Goal: Check status: Check status

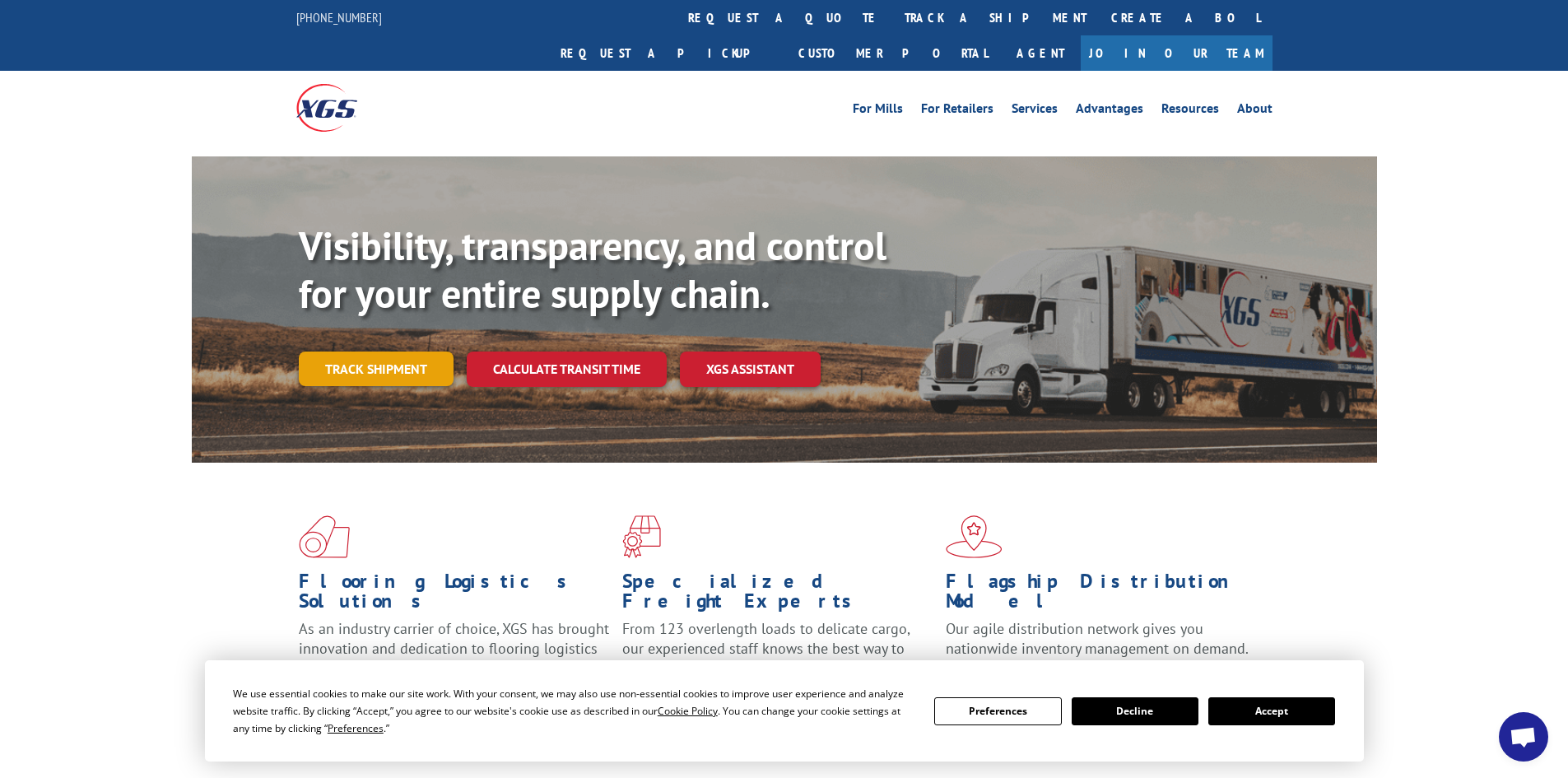
click at [375, 352] on link "Track shipment" at bounding box center [376, 369] width 155 height 35
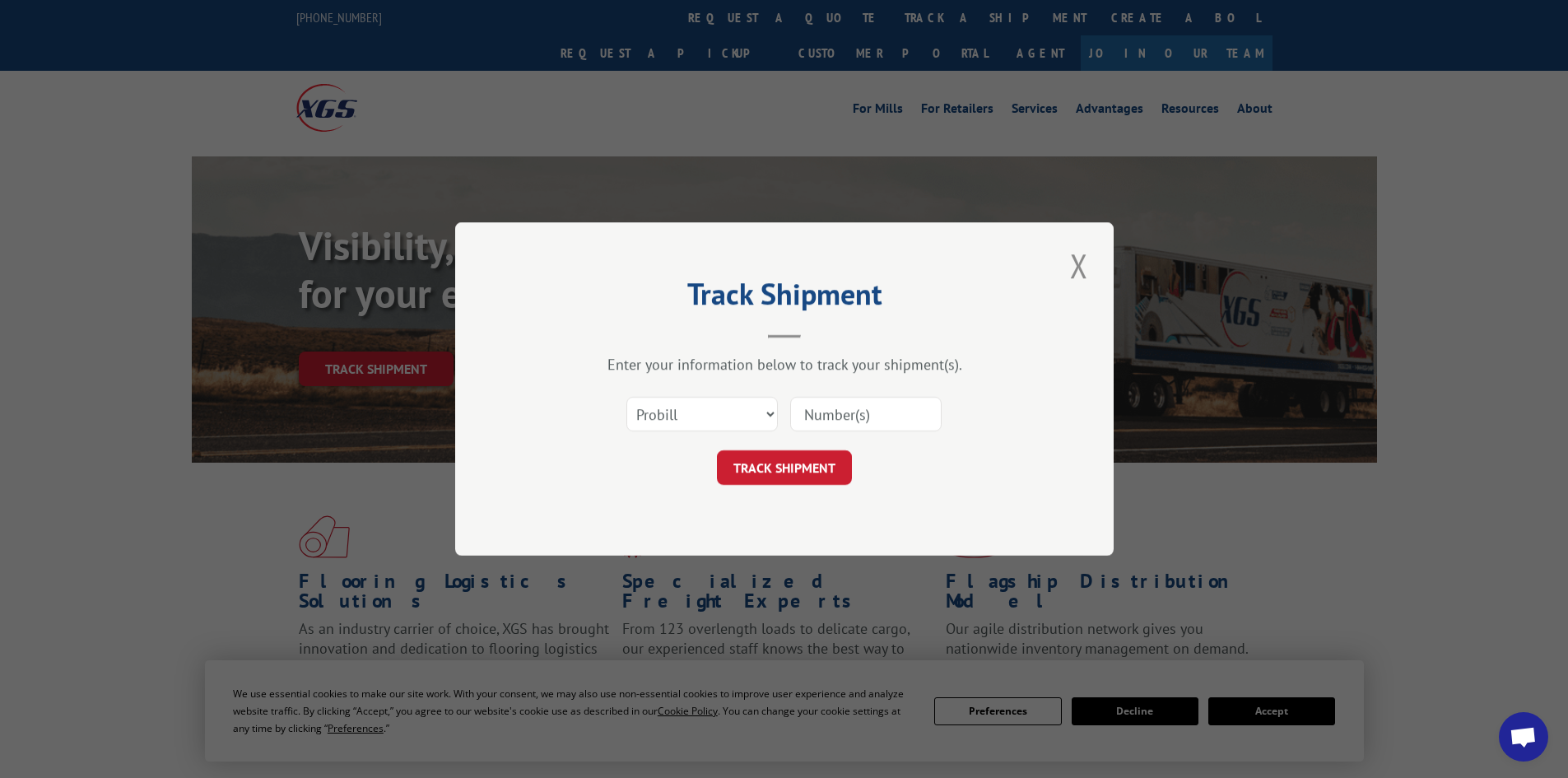
paste input "16928680"
type input "16928680"
click at [770, 455] on button "TRACK SHIPMENT" at bounding box center [784, 467] width 135 height 35
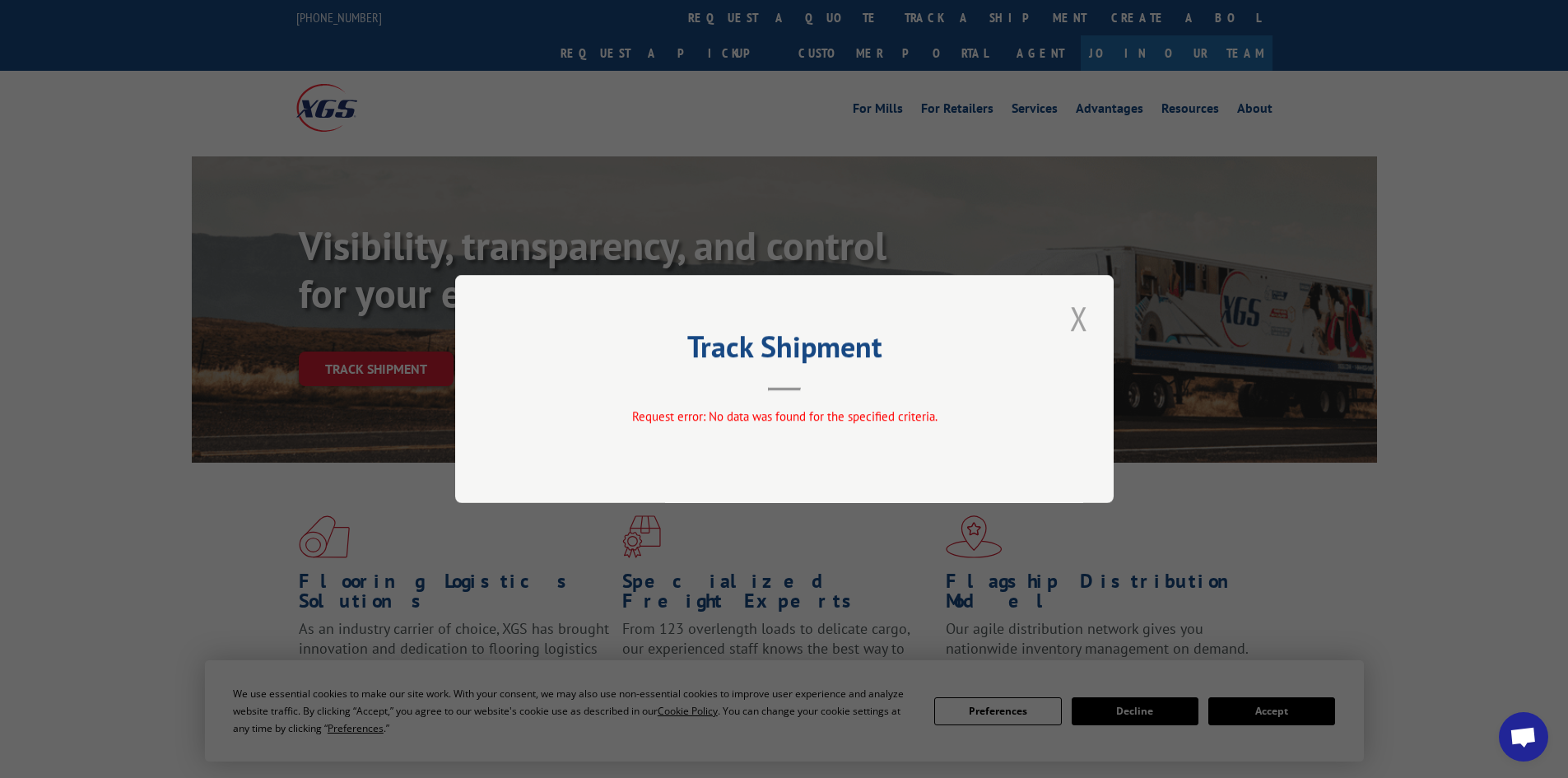
click at [1084, 313] on button "Close modal" at bounding box center [1079, 317] width 28 height 45
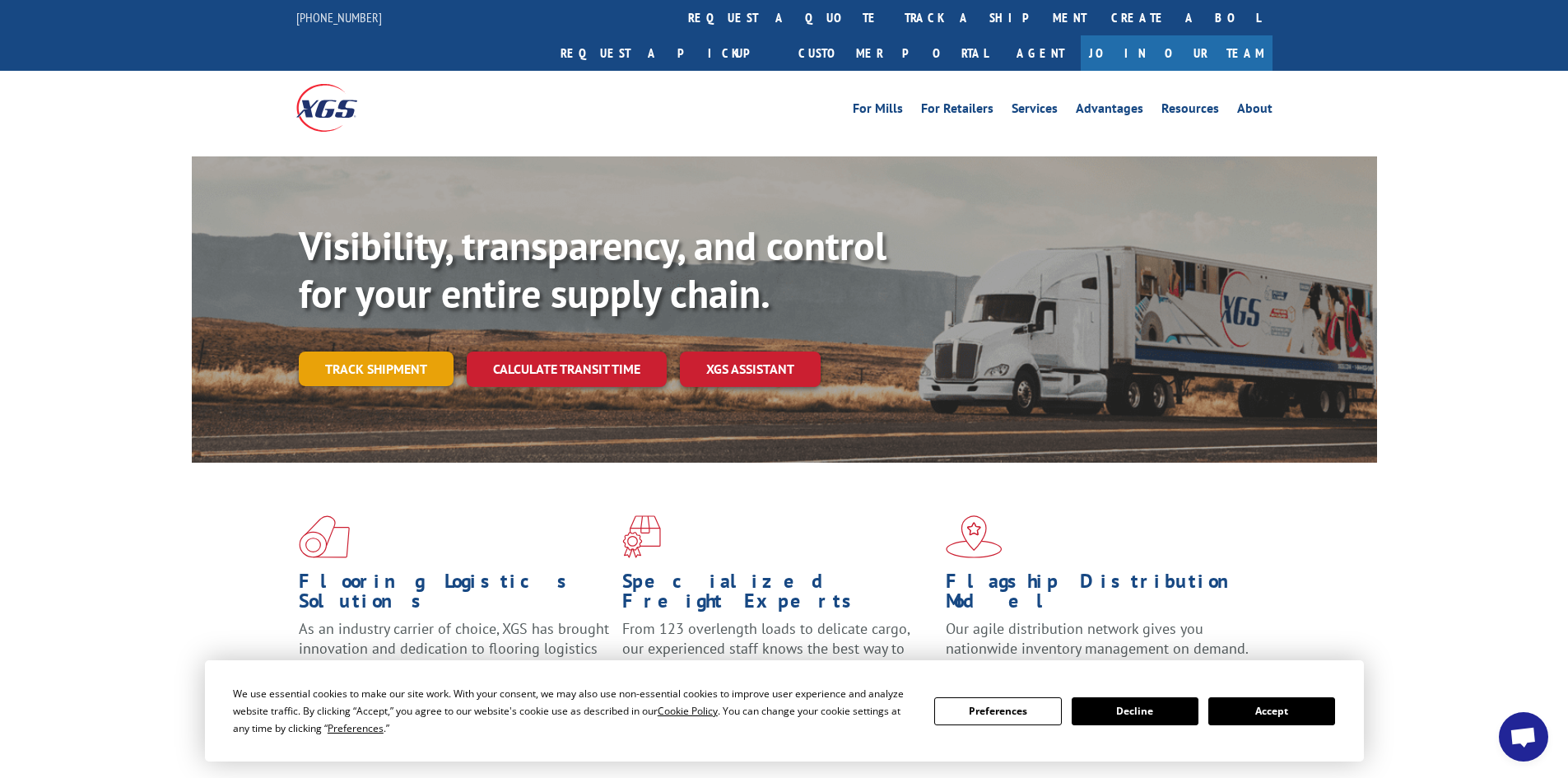
click at [347, 352] on link "Track shipment" at bounding box center [376, 369] width 155 height 35
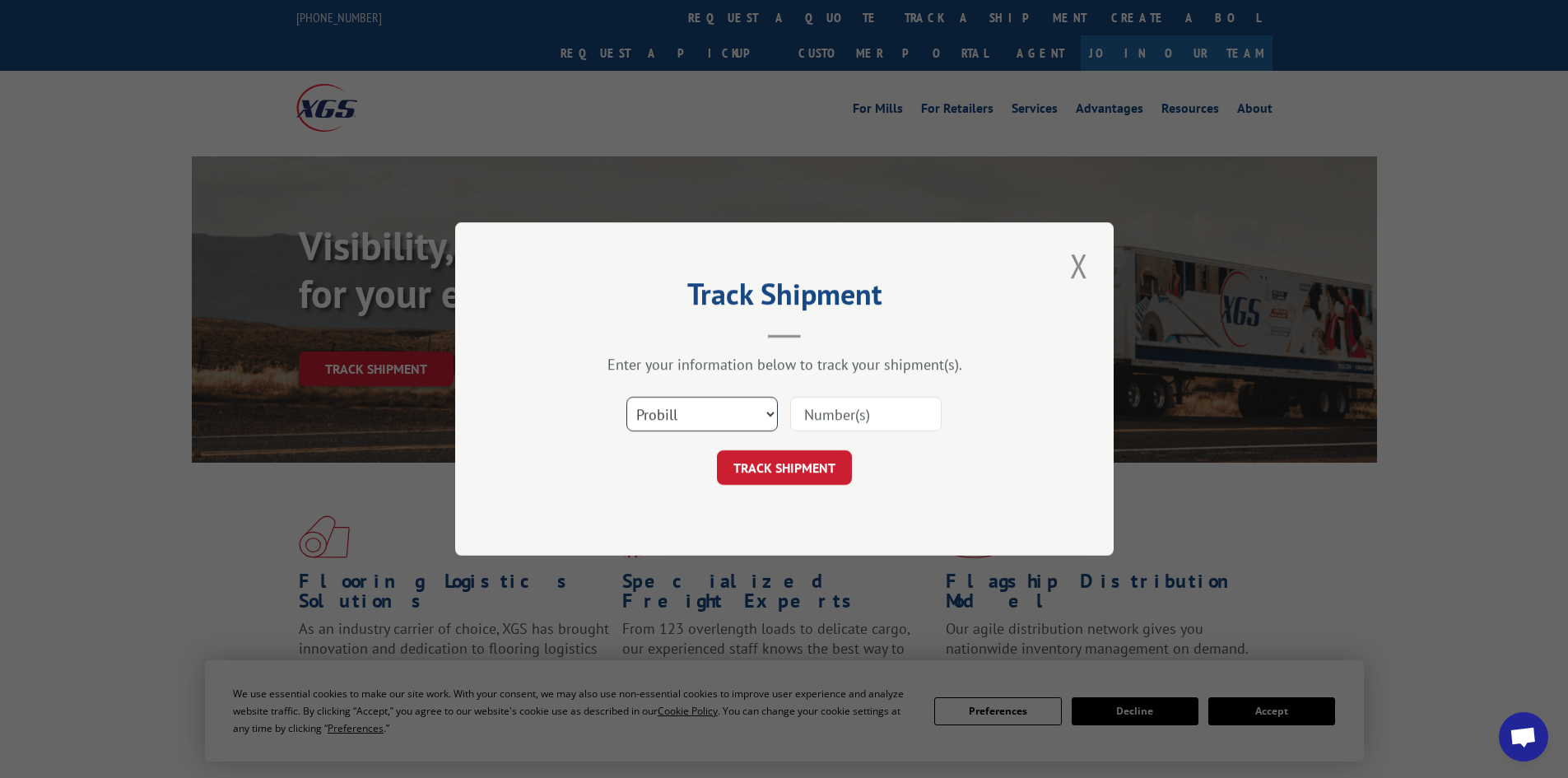
click at [733, 410] on select "Select category... Probill BOL PO" at bounding box center [702, 414] width 151 height 35
select select "po"
click at [626, 397] on select "Select category... Probill BOL PO" at bounding box center [702, 414] width 151 height 35
paste input "05861357"
type input "05861357"
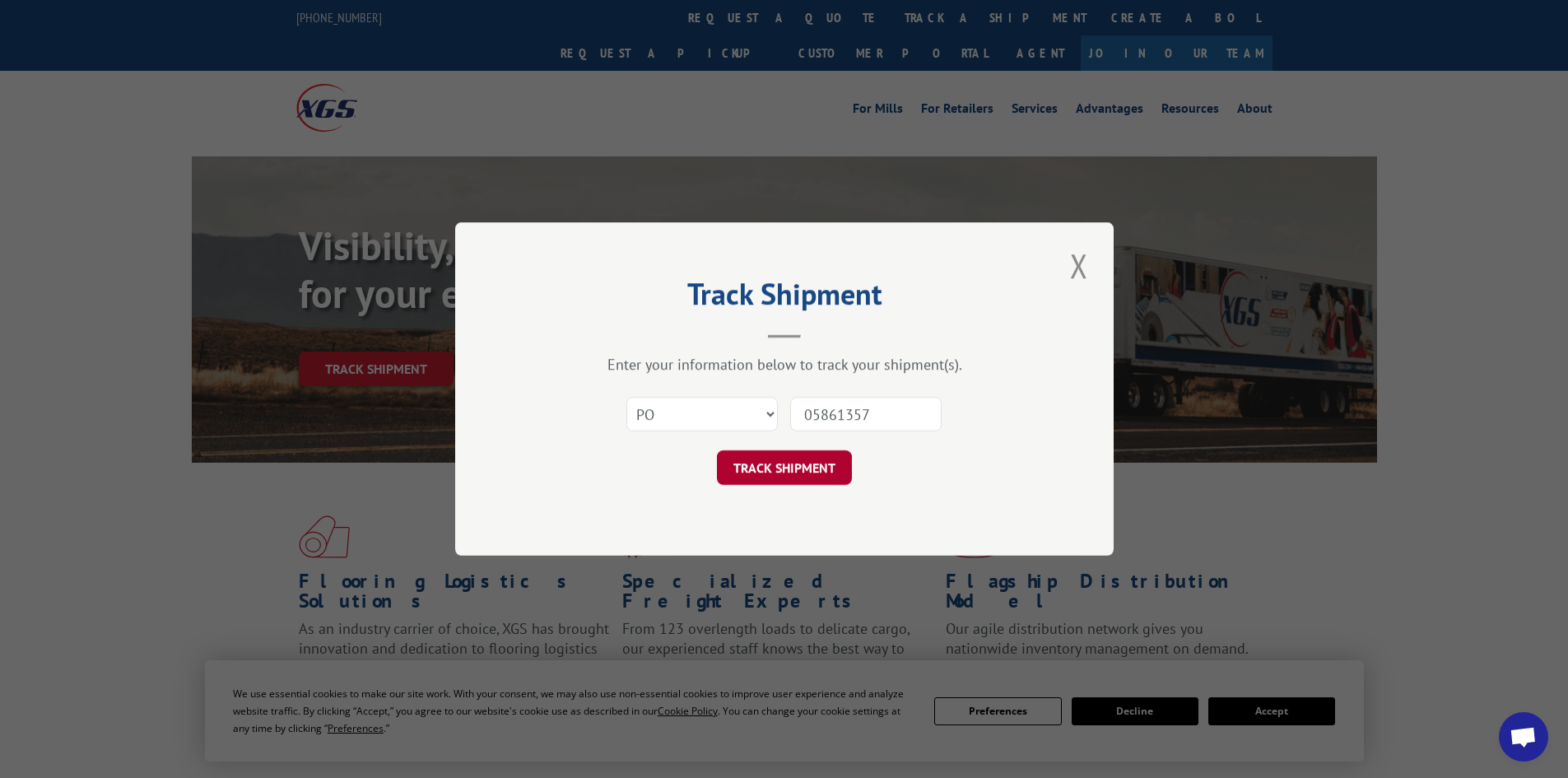
click at [779, 466] on button "TRACK SHIPMENT" at bounding box center [784, 467] width 135 height 35
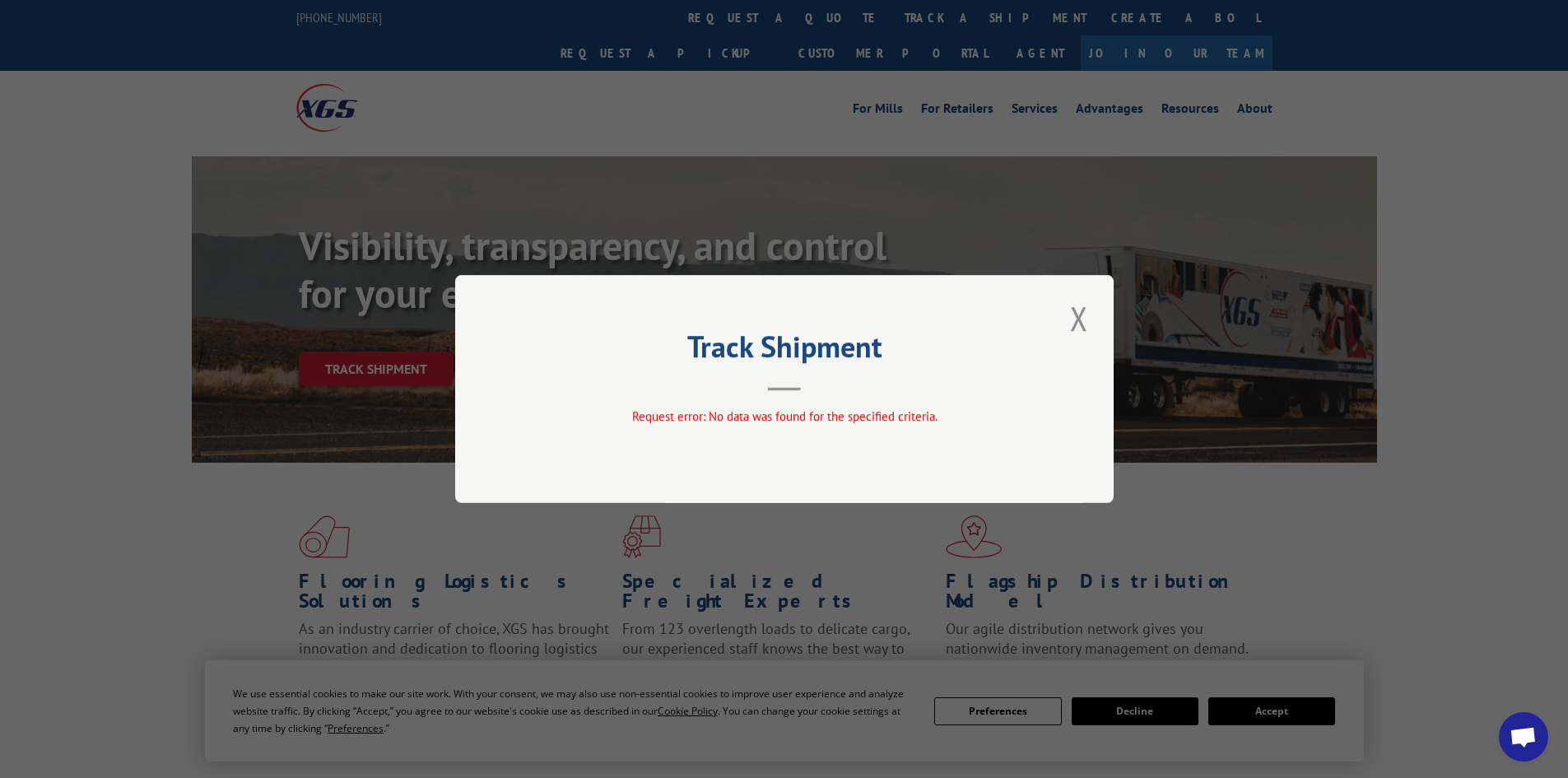
drag, startPoint x: 1079, startPoint y: 303, endPoint x: 1228, endPoint y: 152, distance: 212.1
click at [1078, 292] on div "Track Shipment Request error: No data was found for the specified criteria." at bounding box center [784, 389] width 659 height 228
